Goal: Transaction & Acquisition: Purchase product/service

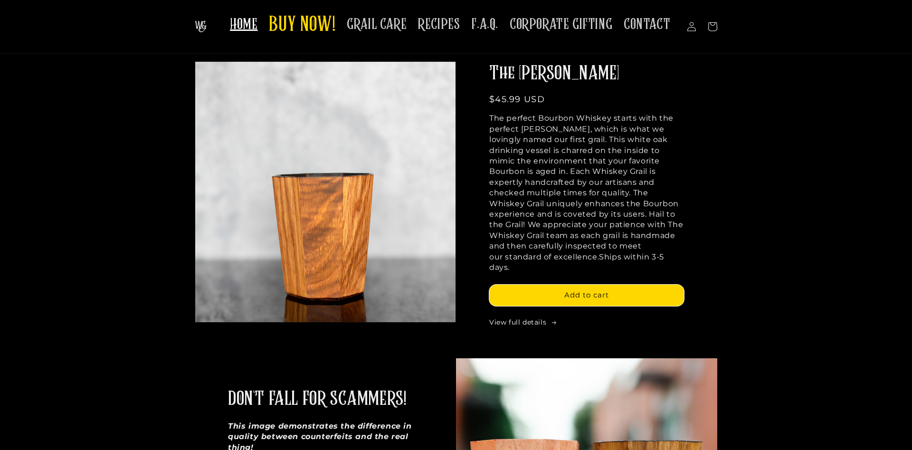
scroll to position [194, 0]
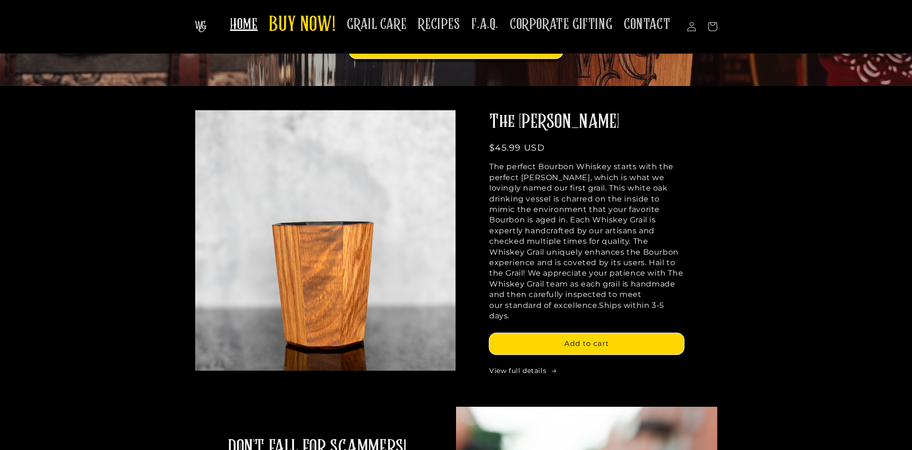
drag, startPoint x: 497, startPoint y: 147, endPoint x: 524, endPoint y: 145, distance: 26.7
click at [524, 145] on span "$45.99 USD" at bounding box center [517, 147] width 56 height 10
click at [728, 196] on div "Skip to product information Open media 1 in gallery view View in your space The…" at bounding box center [456, 246] width 570 height 273
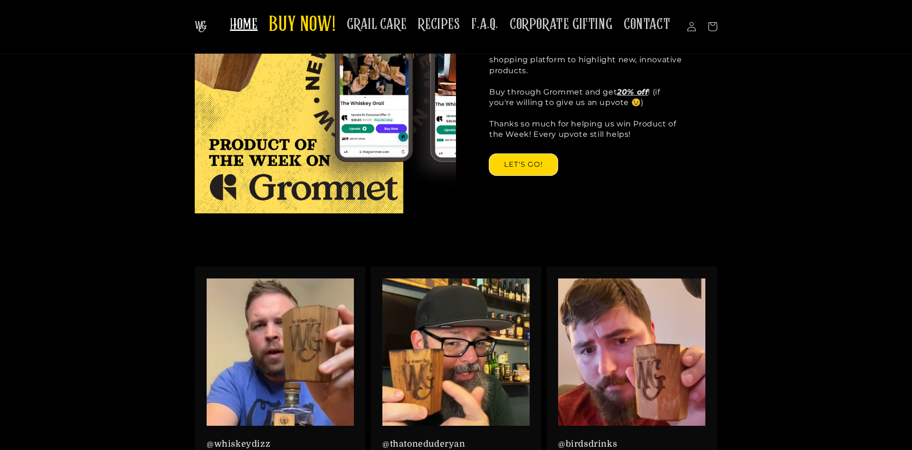
scroll to position [824, 0]
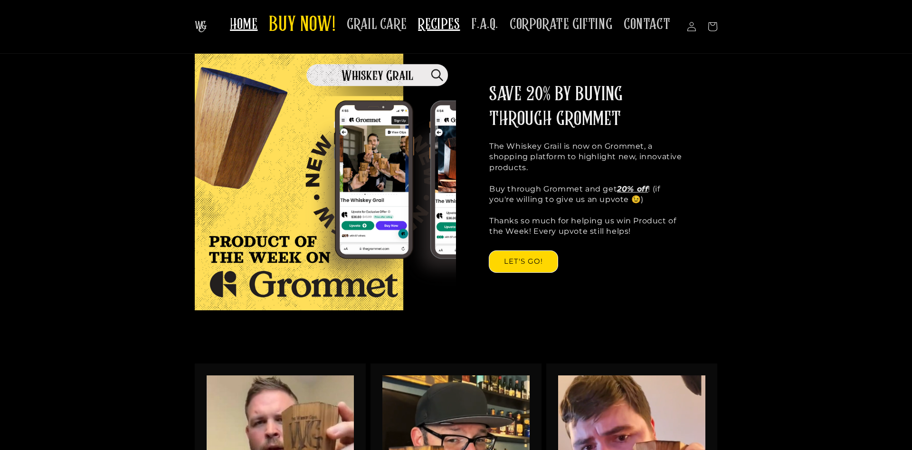
click at [448, 32] on span "RECIPES" at bounding box center [439, 24] width 42 height 19
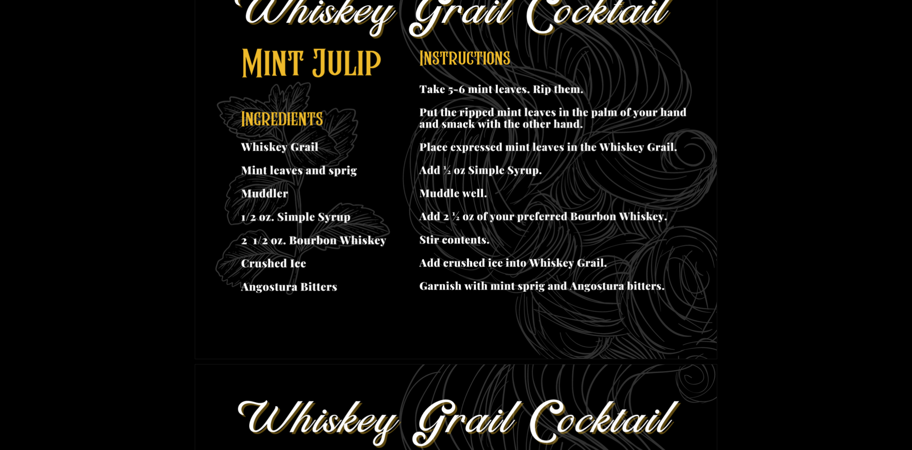
scroll to position [97, 0]
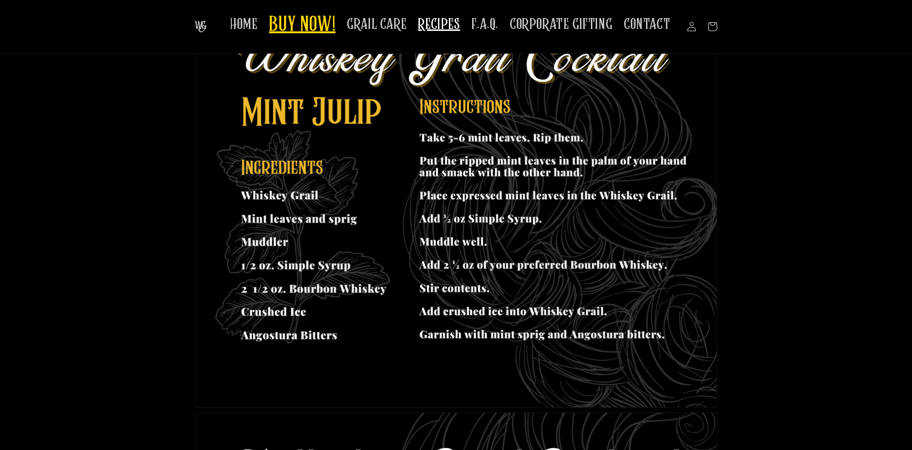
click at [295, 26] on span "BUY NOW!" at bounding box center [302, 25] width 66 height 26
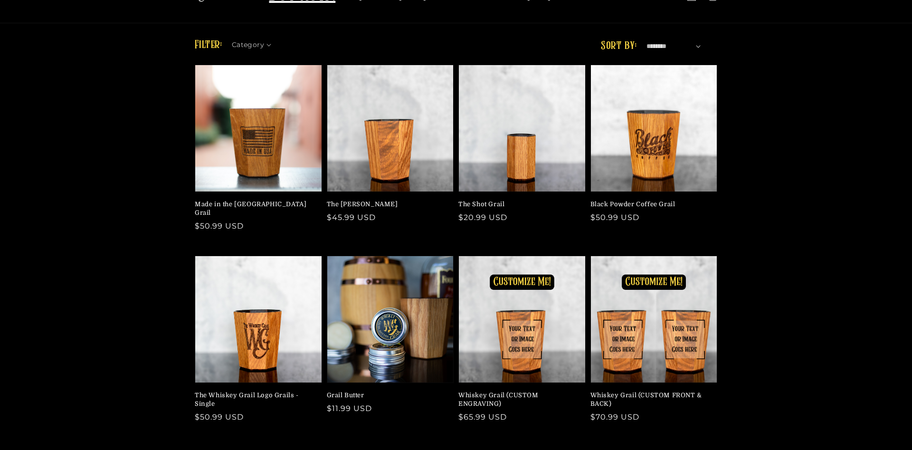
scroll to position [97, 0]
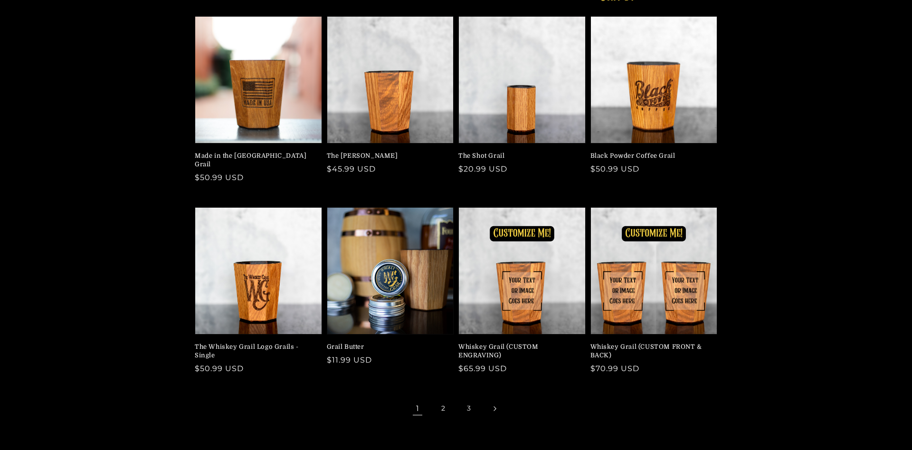
click at [494, 406] on icon "Next page" at bounding box center [495, 408] width 3 height 5
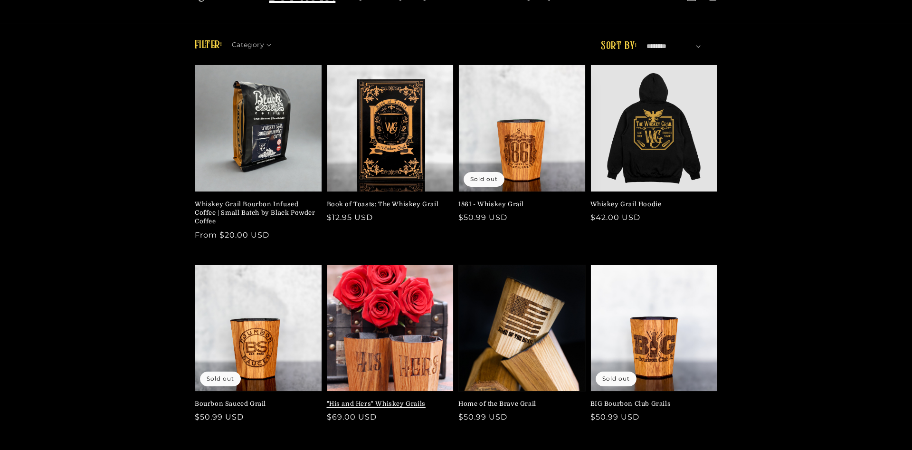
scroll to position [97, 0]
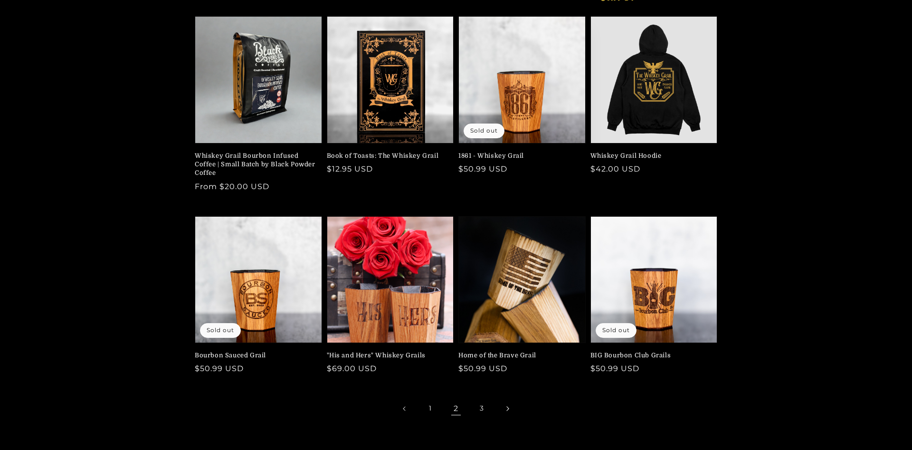
click at [503, 405] on link "Next page" at bounding box center [507, 408] width 21 height 21
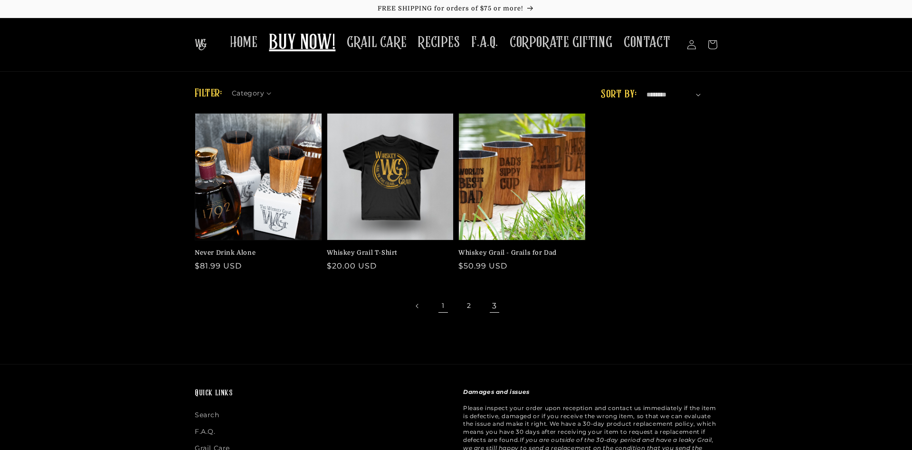
click at [444, 304] on link "1" at bounding box center [443, 305] width 21 height 21
